Goal: Complete application form

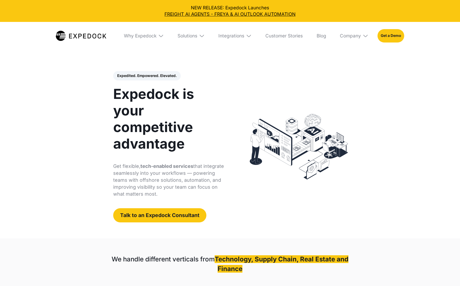
select select
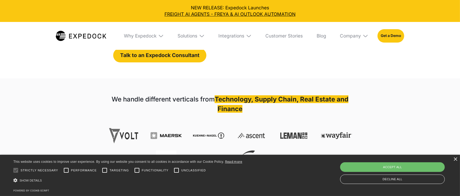
scroll to position [160, 0]
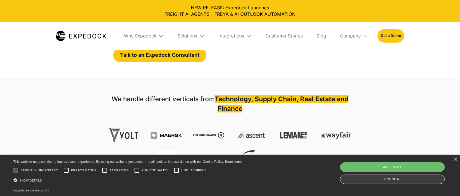
click at [366, 177] on div "Decline all" at bounding box center [392, 178] width 105 height 9
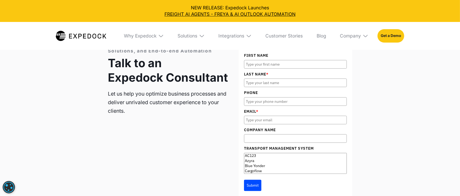
scroll to position [1817, 0]
click at [272, 60] on input "First Name" at bounding box center [295, 64] width 103 height 9
type input "[PERSON_NAME]"
type input "Kwon"
type input "8027524842"
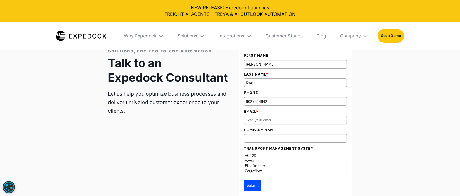
type input "[EMAIL_ADDRESS][DOMAIN_NAME]"
type input "A. N. [PERSON_NAME]"
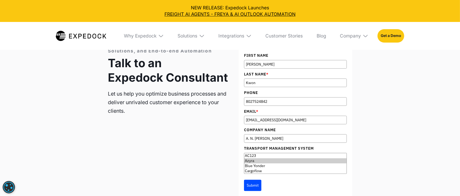
click at [272, 158] on option "Azyra" at bounding box center [295, 160] width 102 height 5
select select "Blujay"
click at [262, 156] on option "Blujay" at bounding box center [295, 158] width 102 height 5
click at [254, 180] on button "Submit" at bounding box center [252, 184] width 17 height 11
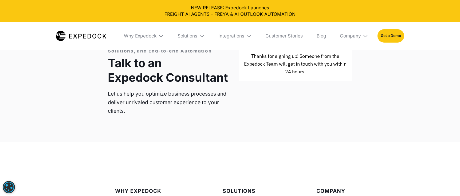
click at [266, 103] on div "Fully Managed Staffing Solution, BI Solutions, and End-to-end Automation Talk t…" at bounding box center [230, 77] width 244 height 75
